Goal: Information Seeking & Learning: Learn about a topic

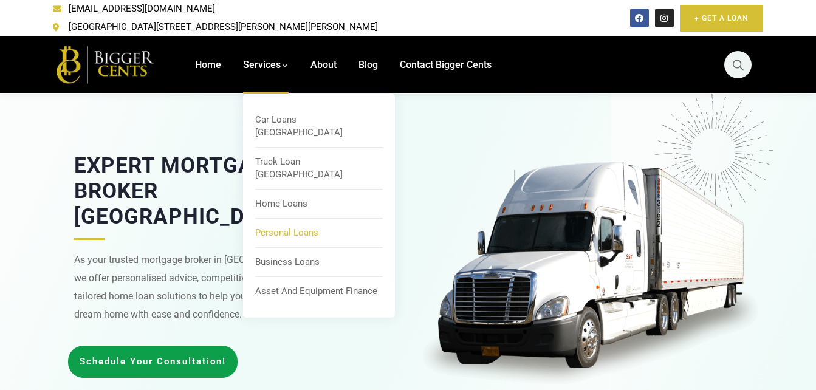
click at [262, 227] on span "Personal Loans" at bounding box center [286, 232] width 63 height 11
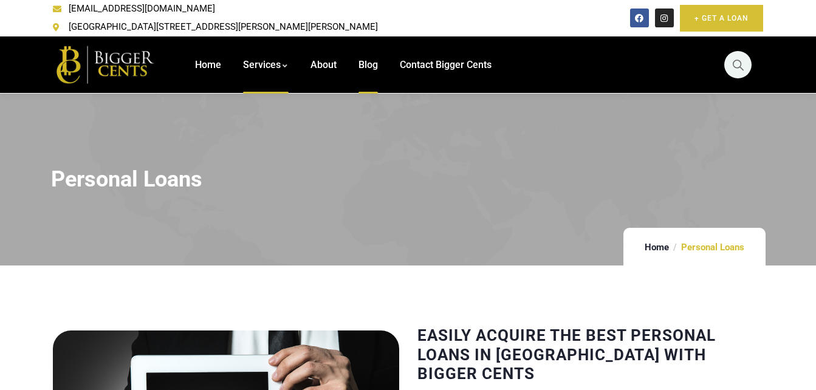
click at [372, 59] on span "Blog" at bounding box center [367, 65] width 19 height 12
